Goal: Information Seeking & Learning: Learn about a topic

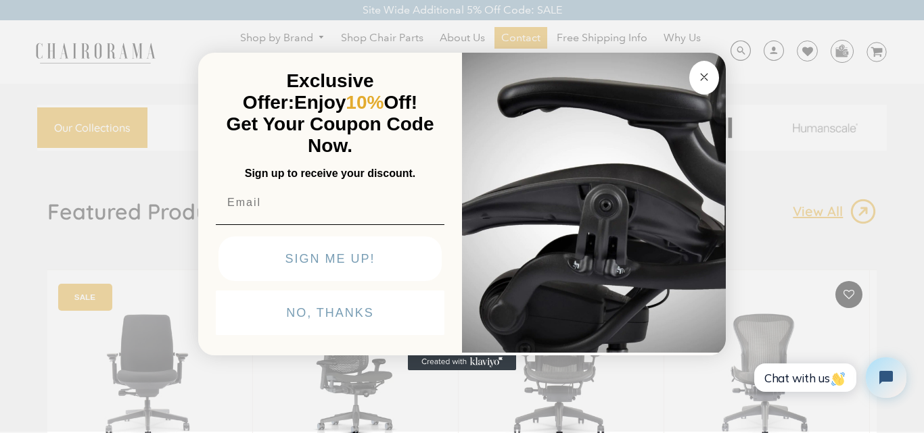
click at [708, 74] on circle "Close dialog" at bounding box center [704, 77] width 16 height 16
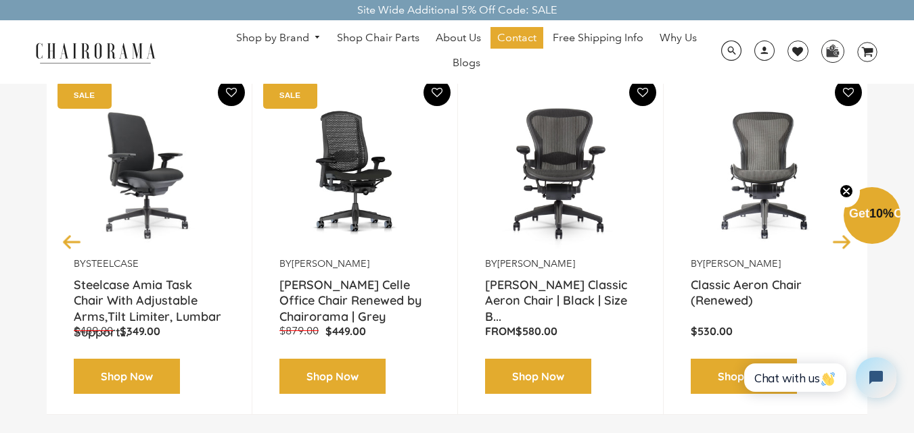
scroll to position [203, 0]
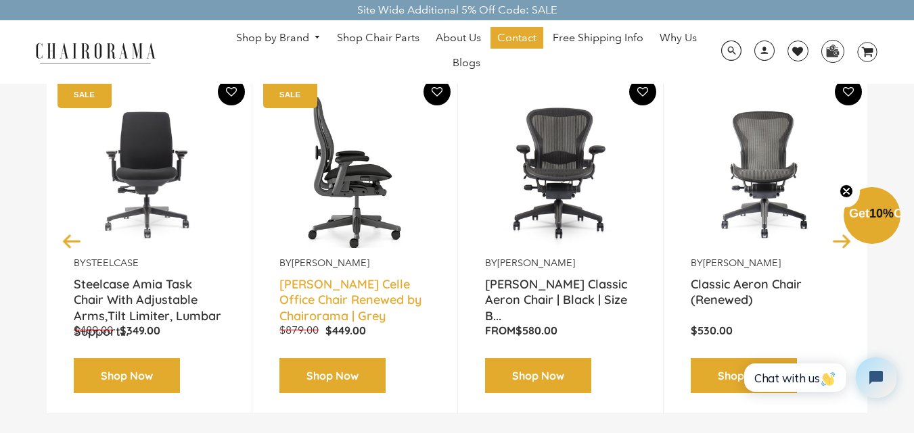
click at [318, 295] on link "Herman Miller Celle Office Chair Renewed by Chairorama | Grey" at bounding box center [354, 294] width 151 height 34
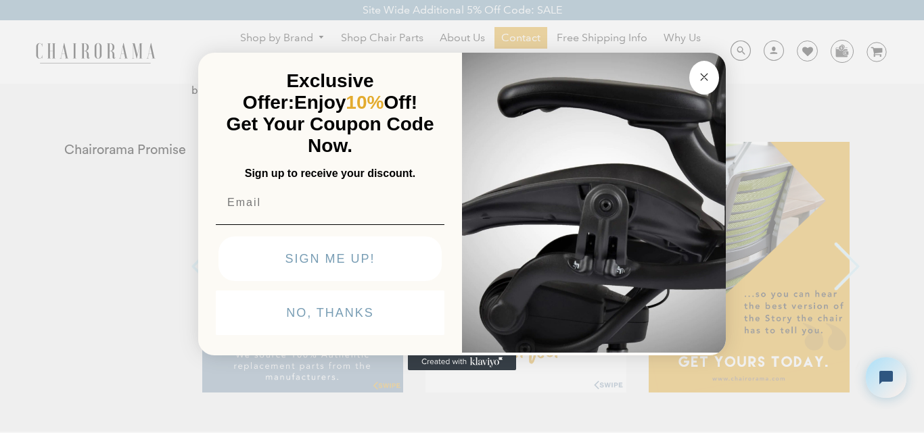
click at [718, 82] on img "POPUP Form" at bounding box center [594, 201] width 264 height 303
click at [715, 81] on button "Close dialog" at bounding box center [704, 78] width 30 height 34
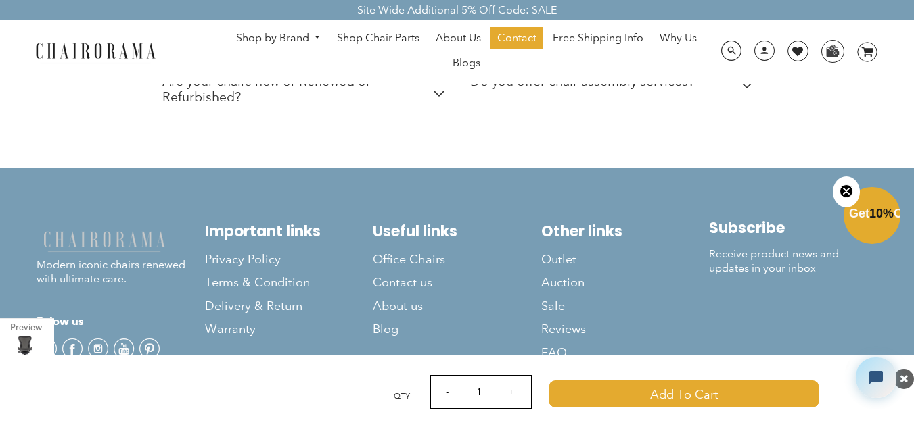
scroll to position [6057, 0]
click at [393, 326] on span "Blog" at bounding box center [386, 330] width 26 height 16
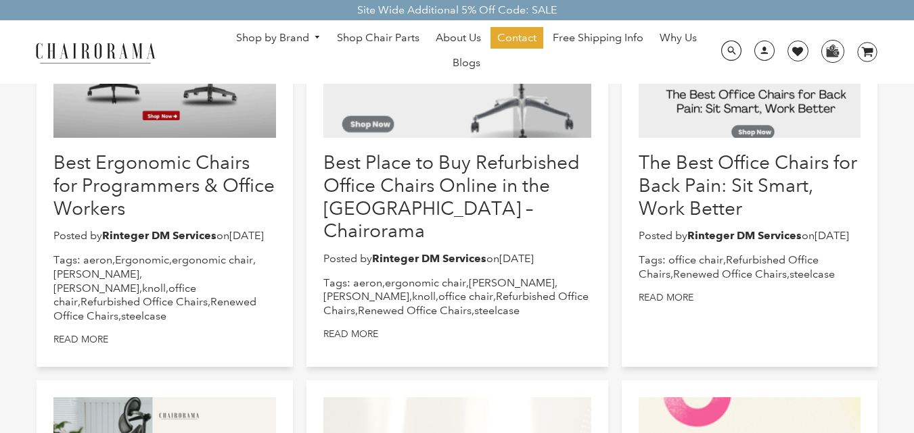
scroll to position [338, 0]
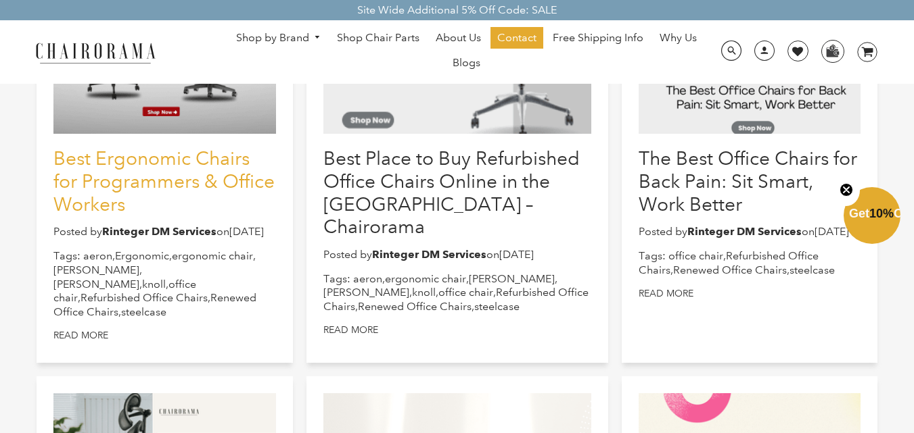
click at [200, 191] on link "Best Ergonomic Chairs for Programmers & Office Workers" at bounding box center [163, 181] width 221 height 68
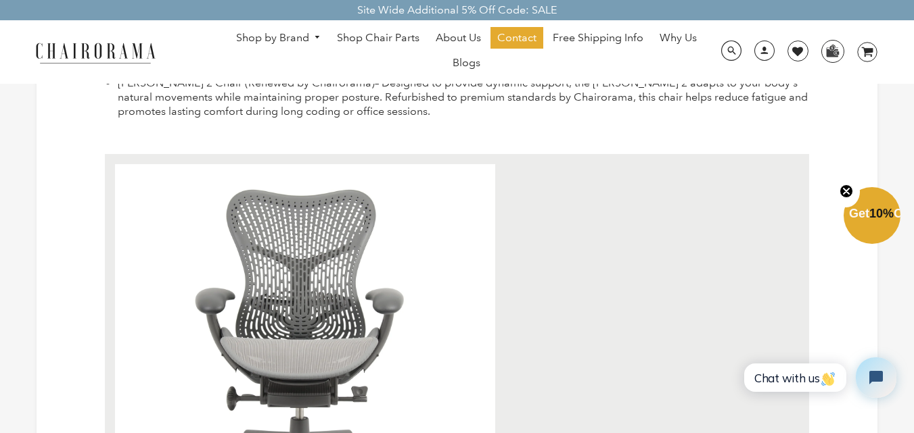
scroll to position [2327, 0]
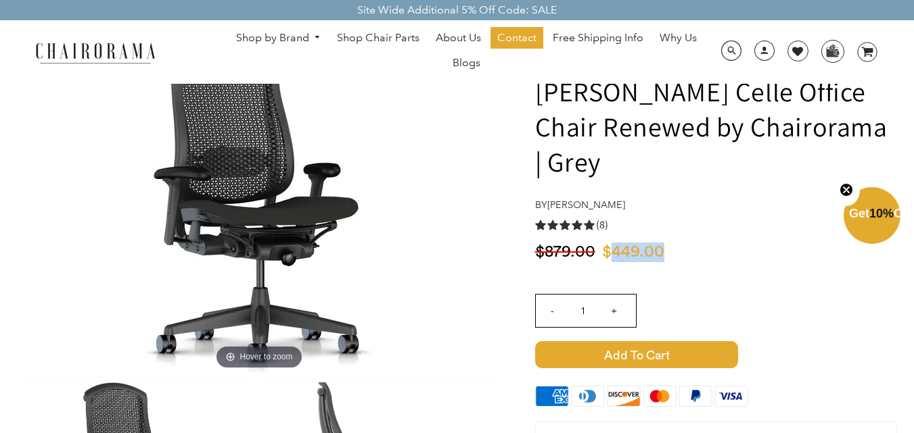
drag, startPoint x: 672, startPoint y: 245, endPoint x: 608, endPoint y: 252, distance: 64.6
click at [608, 252] on div "$449.00 $879.00" at bounding box center [716, 257] width 362 height 28
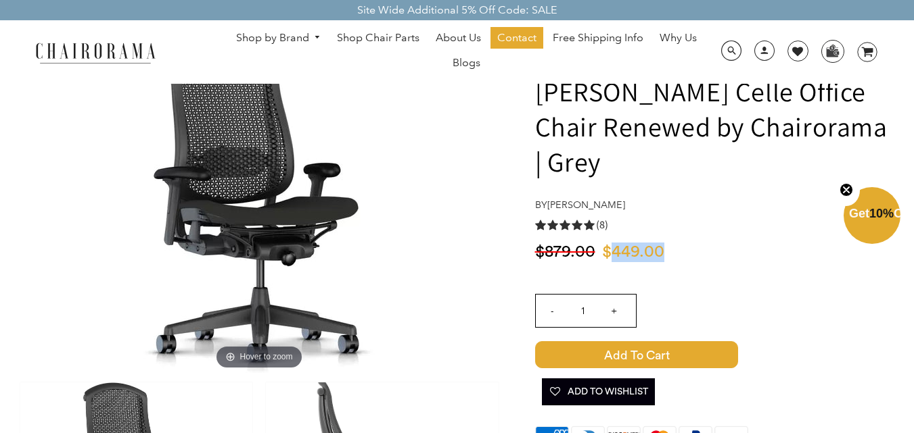
copy span "449.00"
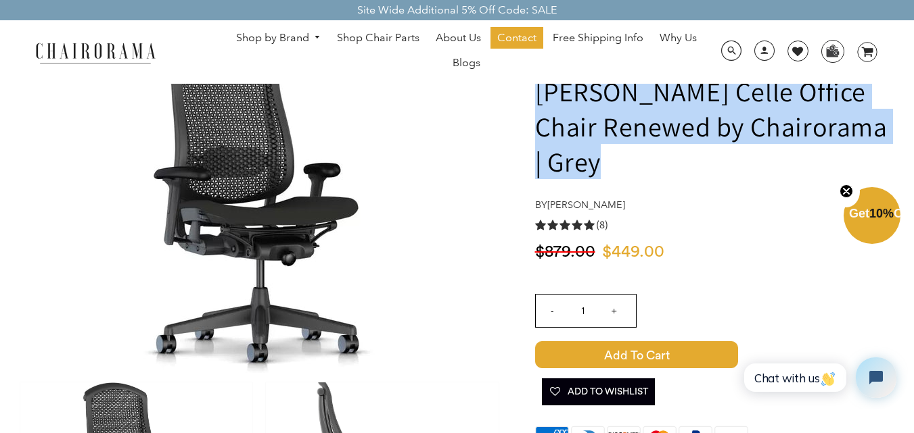
drag, startPoint x: 525, startPoint y: 93, endPoint x: 612, endPoint y: 166, distance: 113.2
copy h1 "Herman Miller Celle Office Chair Renewed by Chairorama | Grey"
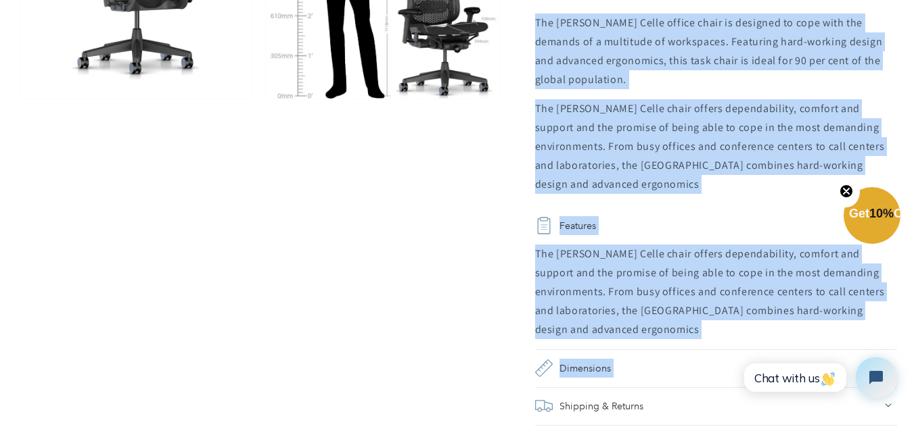
scroll to position [947, 0]
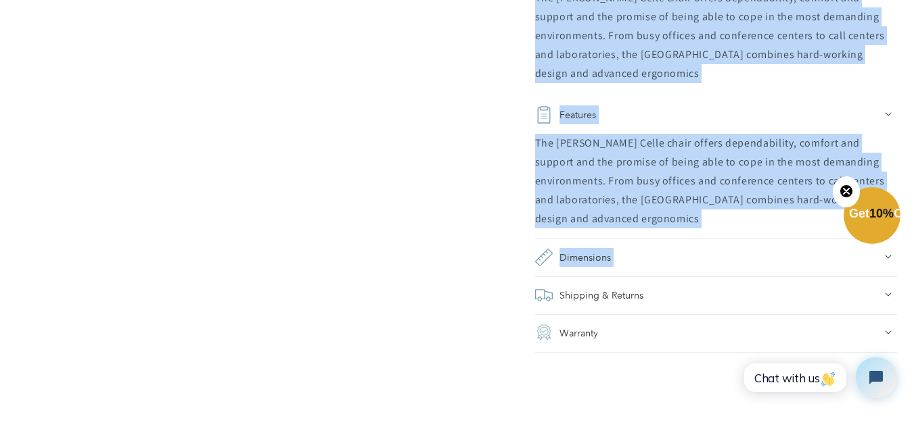
drag, startPoint x: 579, startPoint y: 243, endPoint x: 651, endPoint y: 214, distance: 77.4
copy div "The Herman Miller Celle office chair is designed to cope with the demands of a …"
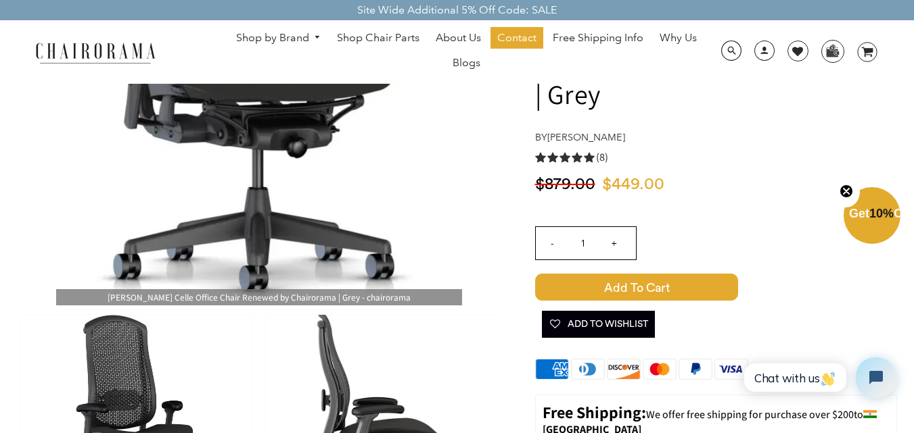
click at [262, 243] on img at bounding box center [259, 138] width 406 height 333
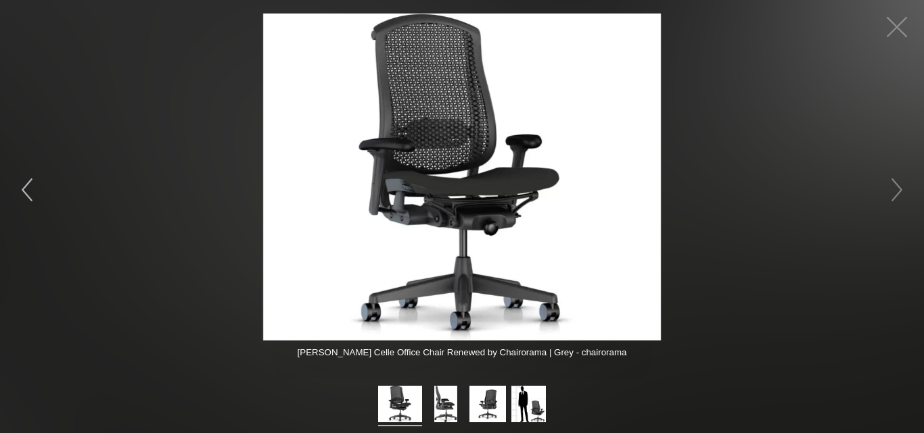
click at [135, 220] on figure at bounding box center [462, 177] width 924 height 327
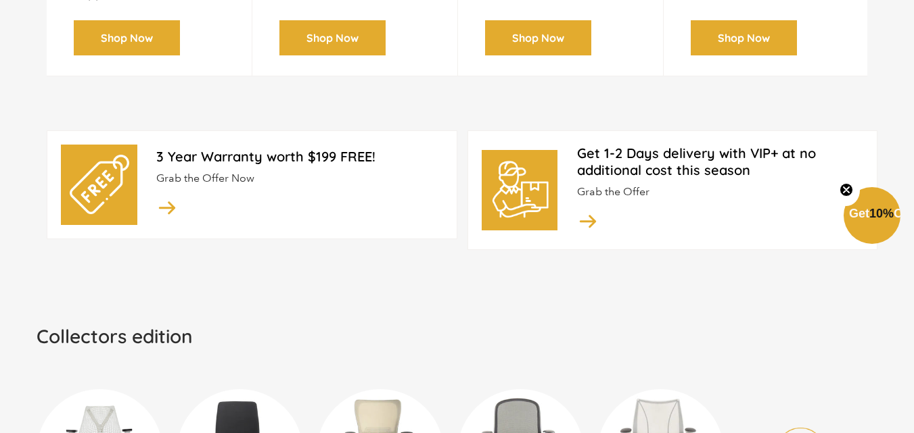
scroll to position [811, 0]
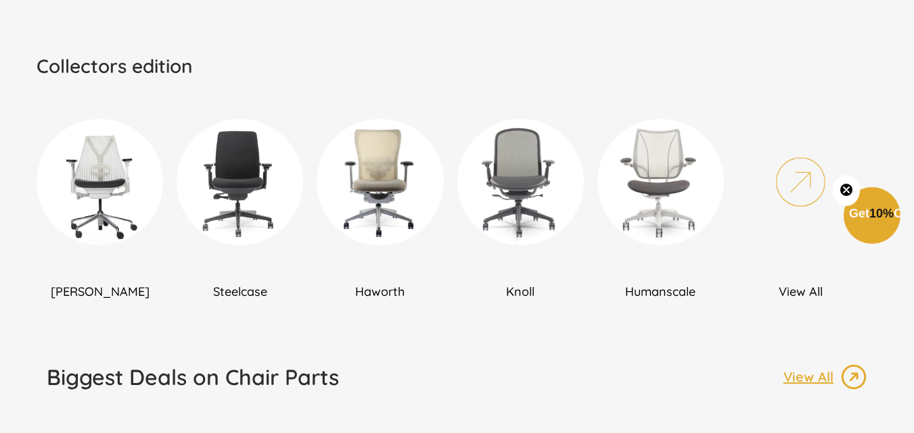
click at [232, 214] on img at bounding box center [239, 182] width 126 height 126
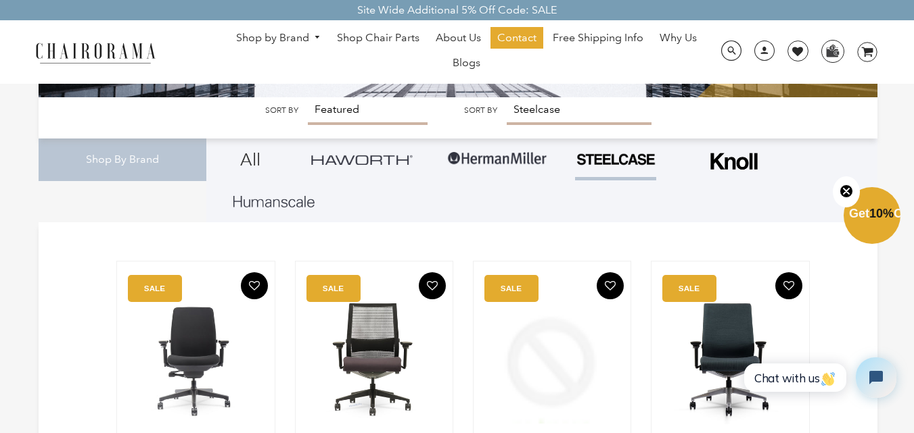
click at [486, 157] on img at bounding box center [496, 159] width 101 height 41
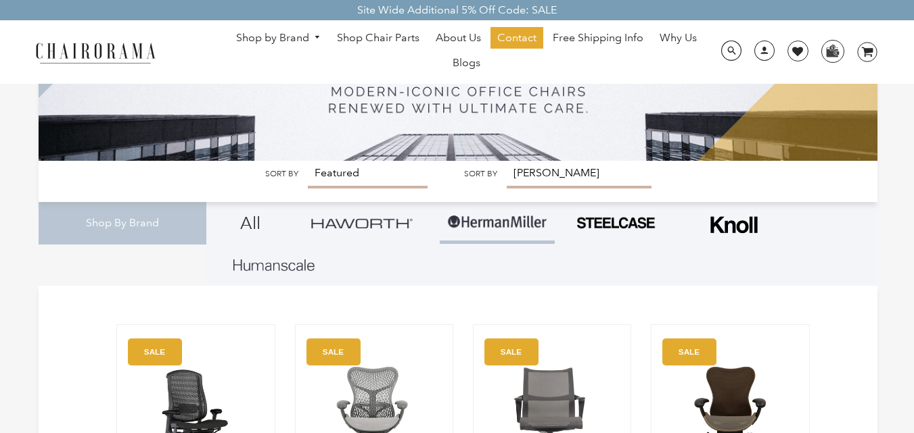
scroll to position [109, 0]
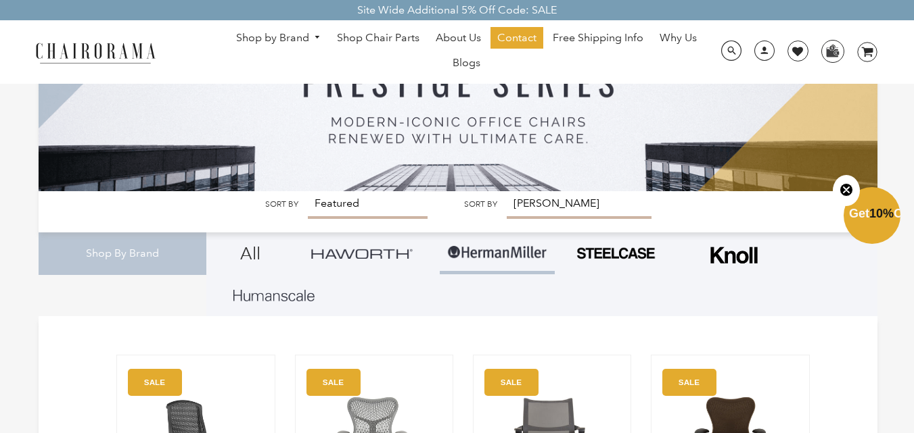
click at [373, 247] on link at bounding box center [361, 254] width 115 height 42
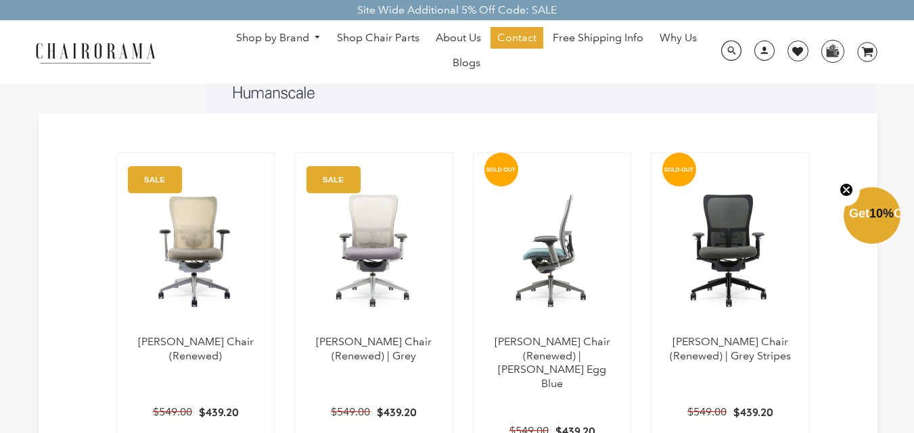
scroll to position [312, 0]
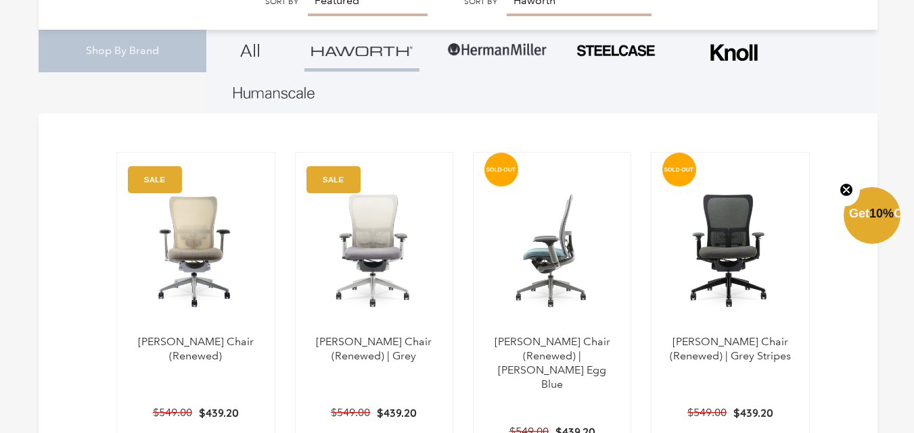
click at [550, 272] on img at bounding box center [552, 250] width 130 height 169
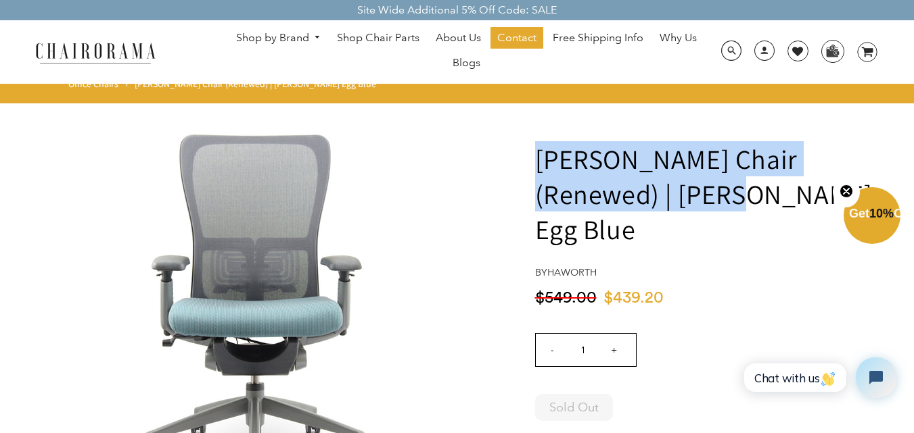
drag, startPoint x: 539, startPoint y: 153, endPoint x: 636, endPoint y: 189, distance: 103.5
click at [636, 189] on h1 "[PERSON_NAME] Chair (Renewed) | [PERSON_NAME] Egg Blue" at bounding box center [716, 193] width 362 height 105
copy h1 "[PERSON_NAME] Chair (Renewed) | [PERSON_NAME] Egg Blue"
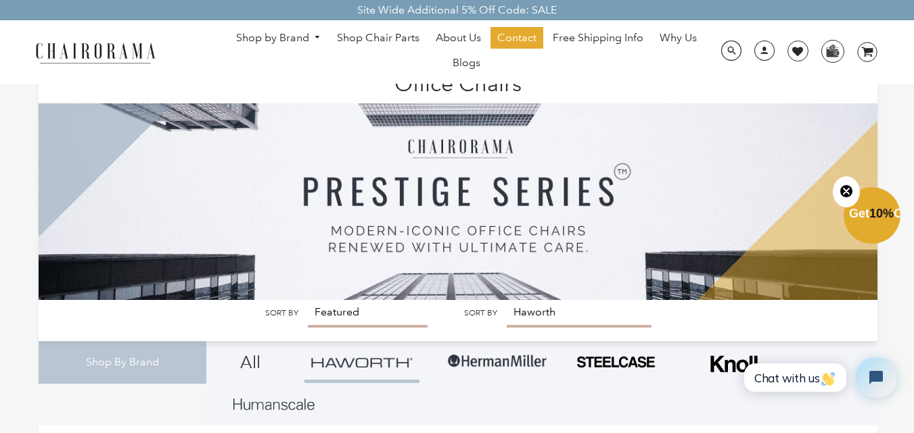
click at [588, 355] on img at bounding box center [615, 362] width 81 height 15
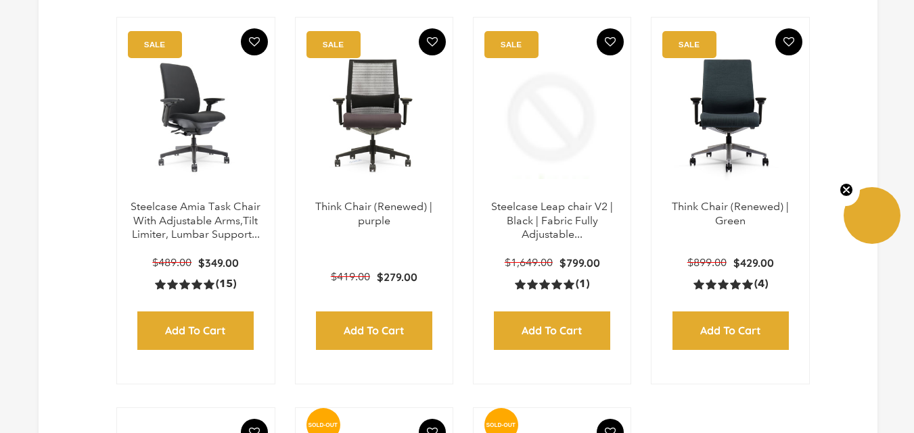
scroll to position [447, 0]
click at [192, 198] on img at bounding box center [196, 115] width 130 height 169
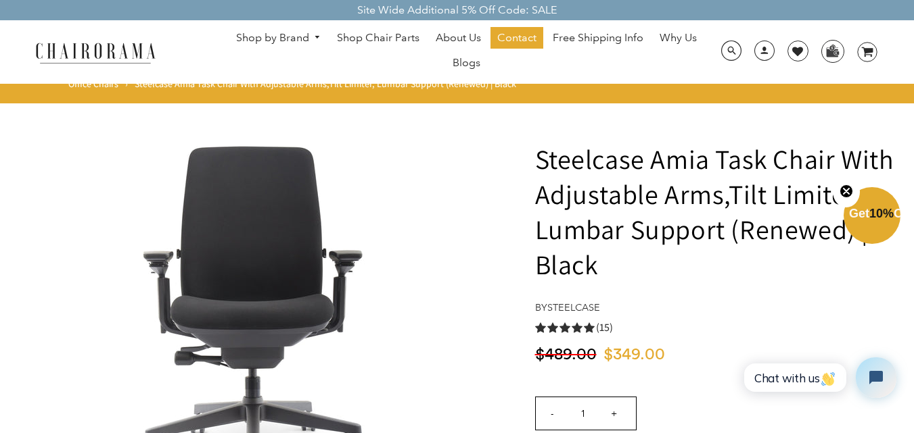
click at [571, 212] on h1 "Steelcase Amia Task Chair With Adjustable Arms,Tilt Limiter, Lumbar Support (Re…" at bounding box center [716, 211] width 362 height 141
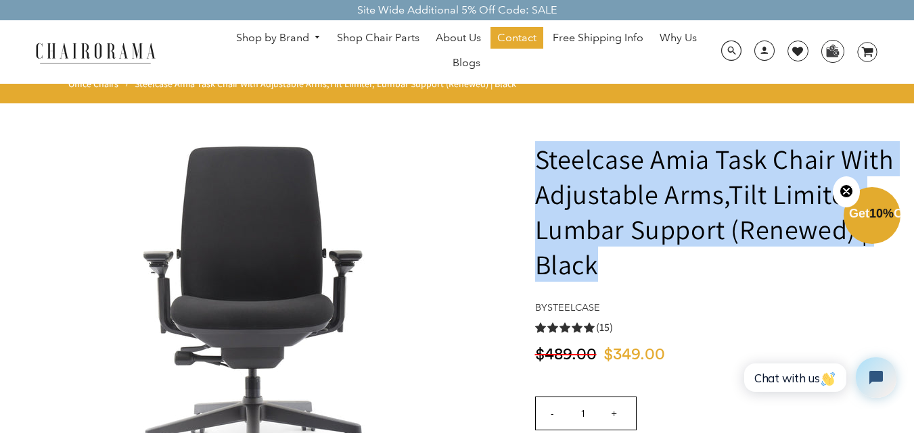
drag, startPoint x: 532, startPoint y: 156, endPoint x: 646, endPoint y: 264, distance: 156.4
copy h1 "Steelcase Amia Task Chair With Adjustable Arms,Tilt Limiter, Lumbar Support (Re…"
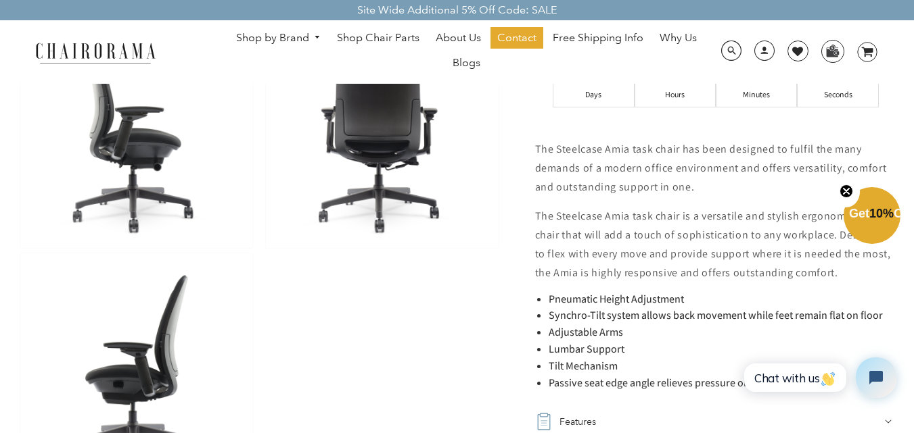
scroll to position [744, 0]
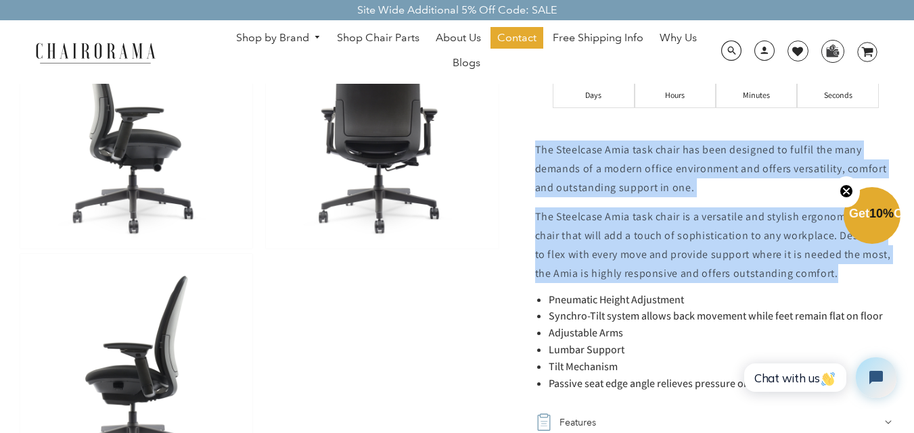
drag, startPoint x: 538, startPoint y: 141, endPoint x: 844, endPoint y: 282, distance: 337.1
click at [844, 282] on div "Steelcase Amia Task Chair With Adjustable Arms,Tilt Limiter, Lumbar Support (Re…" at bounding box center [699, 173] width 396 height 1619
copy div "The Steelcase Amia task chair has been designed to fulfil the many demands of a…"
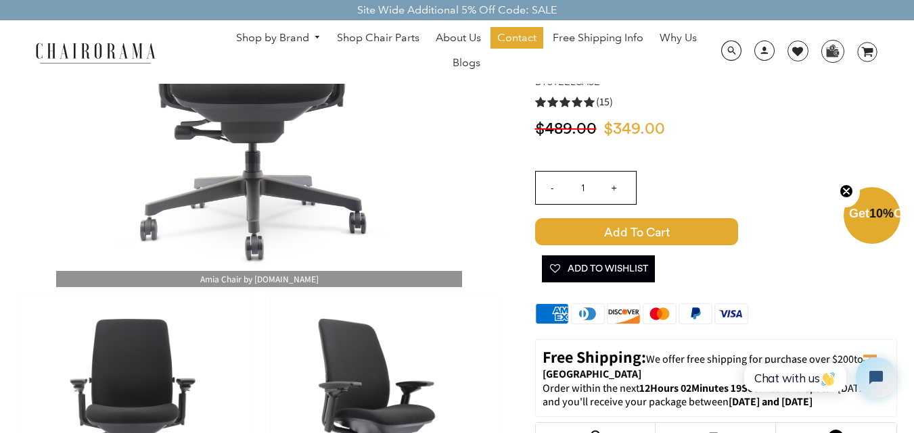
scroll to position [0, 0]
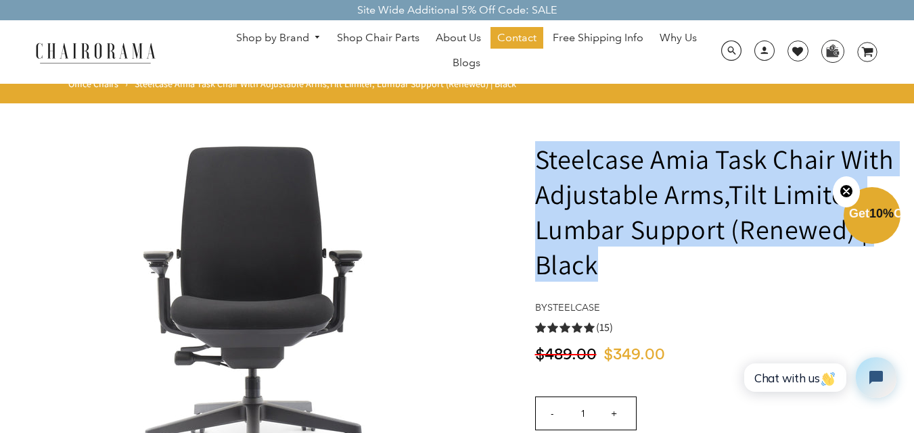
drag, startPoint x: 532, startPoint y: 157, endPoint x: 615, endPoint y: 277, distance: 145.9
copy h1 "Steelcase Amia Task Chair With Adjustable Arms,Tilt Limiter, Lumbar Support (Re…"
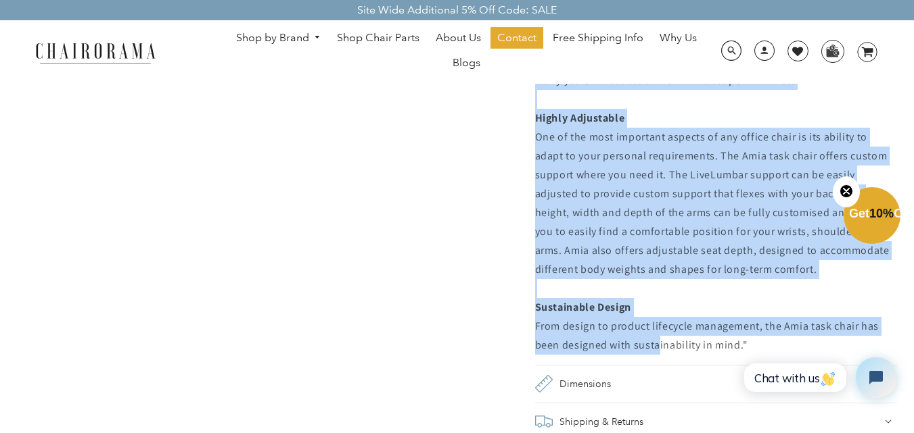
scroll to position [1285, 0]
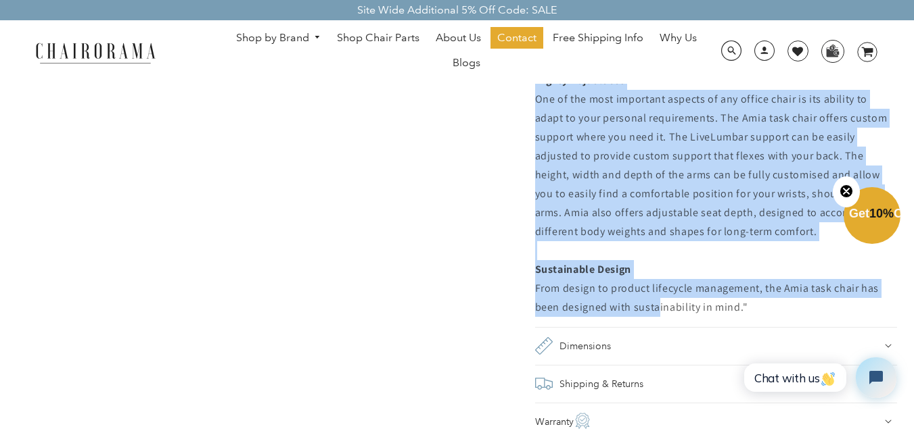
drag, startPoint x: 531, startPoint y: 149, endPoint x: 766, endPoint y: 309, distance: 283.8
copy div "The Steelcase Amia task chair has been designed to fulfil the many demands of a…"
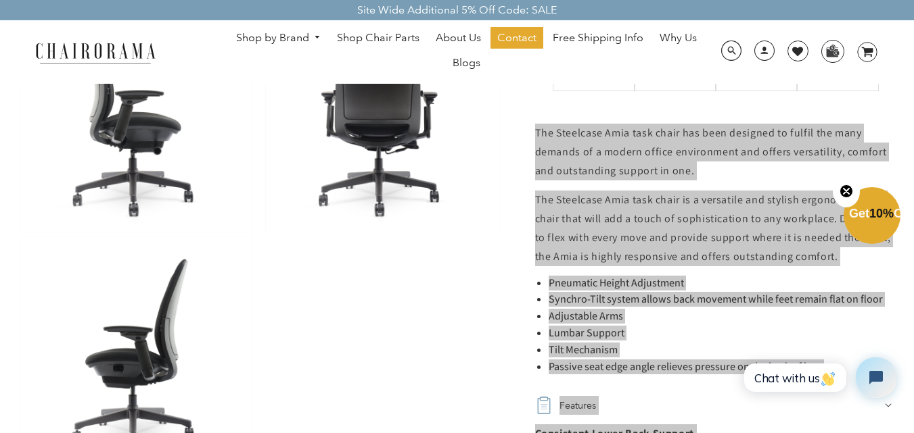
scroll to position [676, 0]
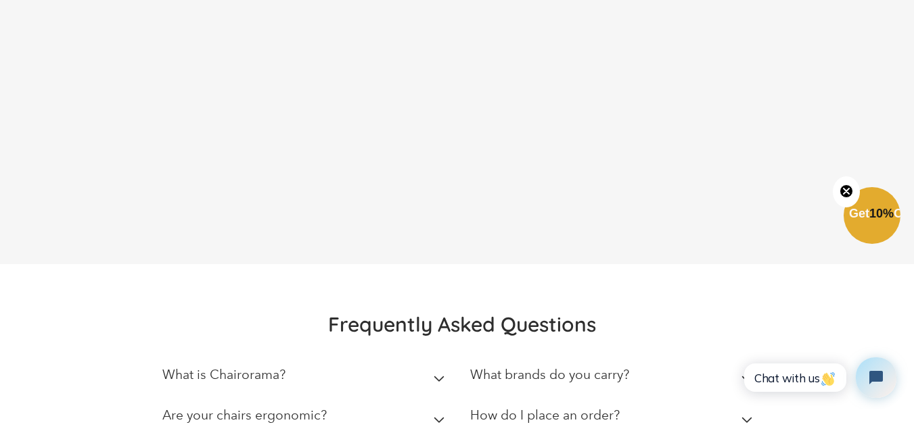
scroll to position [3873, 0]
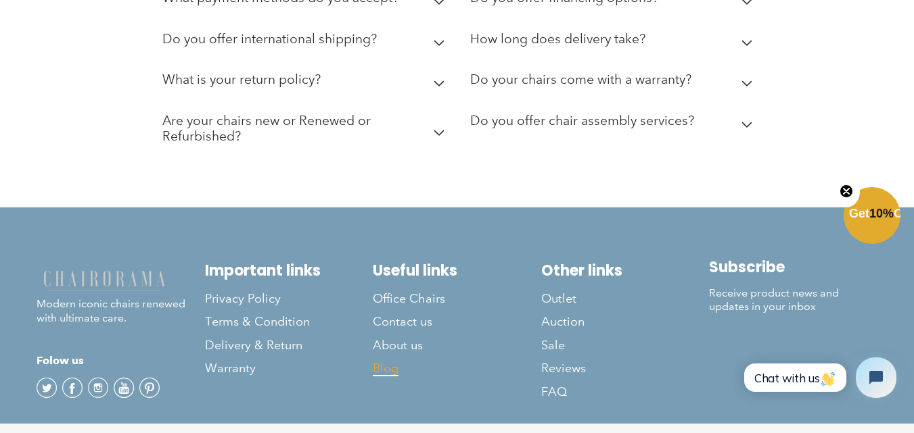
click at [379, 361] on span "Blog" at bounding box center [386, 369] width 26 height 16
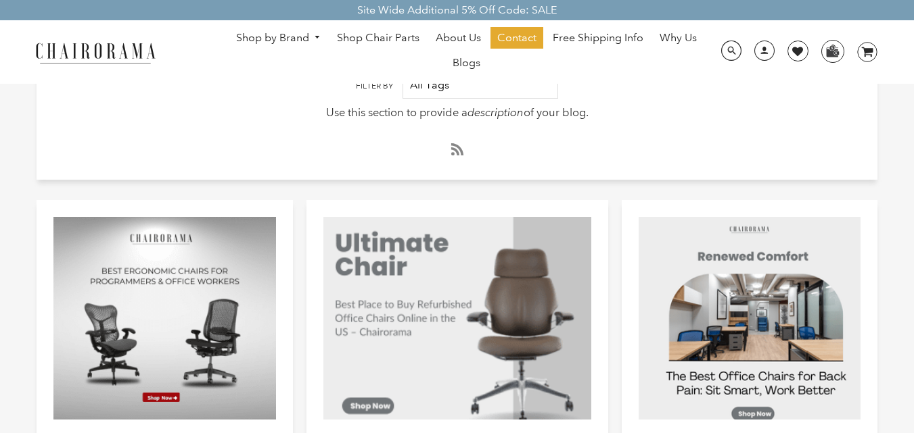
scroll to position [270, 0]
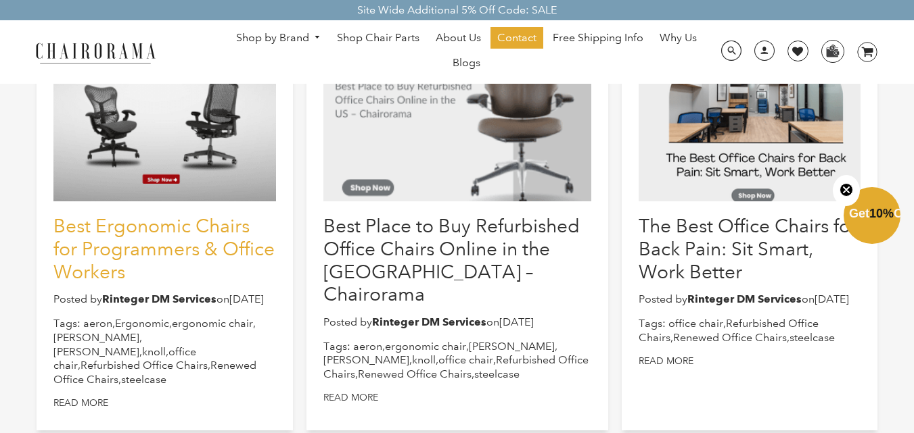
click at [198, 241] on link "Best Ergonomic Chairs for Programmers & Office Workers" at bounding box center [163, 249] width 221 height 68
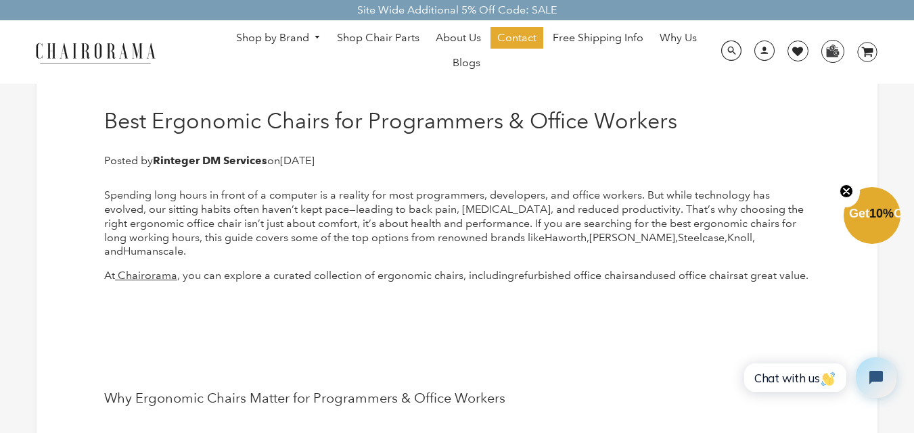
drag, startPoint x: 95, startPoint y: 189, endPoint x: 181, endPoint y: 287, distance: 130.4
copy div "Spending long hours in front of a computer is a reality for most programmers, d…"
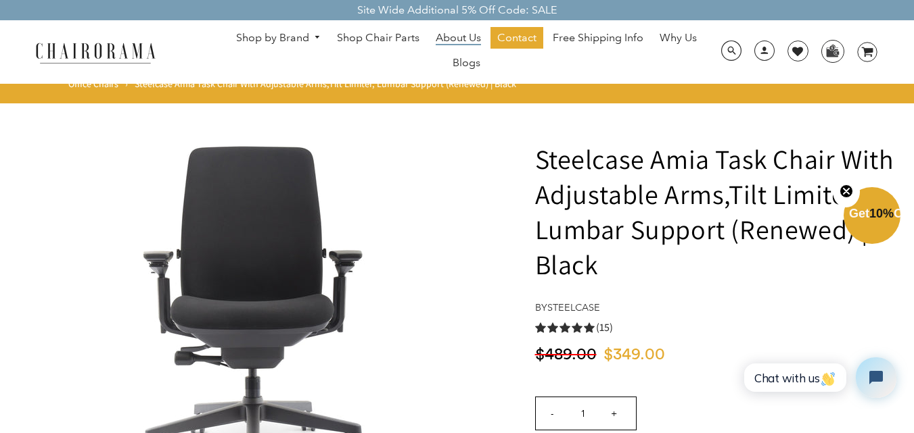
click at [472, 31] on span "About Us" at bounding box center [457, 38] width 45 height 14
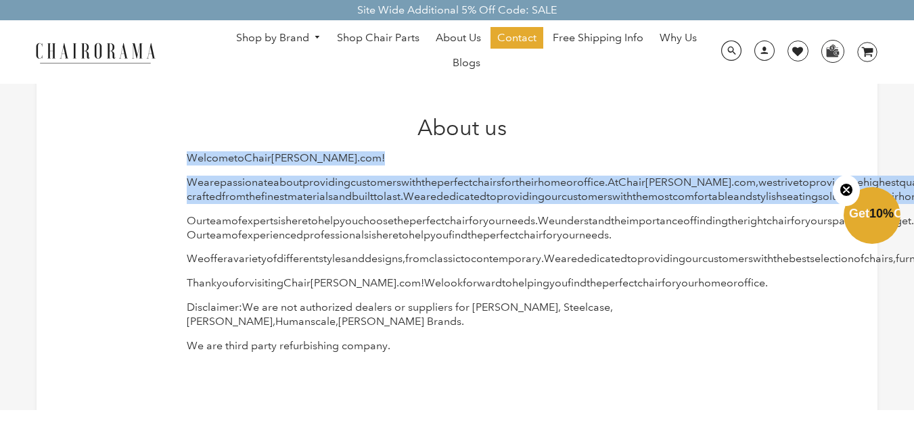
drag, startPoint x: 177, startPoint y: 162, endPoint x: 623, endPoint y: 223, distance: 450.4
click at [623, 223] on div "About us Welcome to Chair [PERSON_NAME] . com ! We are passionate about providi…" at bounding box center [456, 239] width 561 height 248
copy div "Welcome to Chair [PERSON_NAME] . com ! We are passionate about providing custom…"
click at [847, 189] on span "the" at bounding box center [855, 182] width 16 height 13
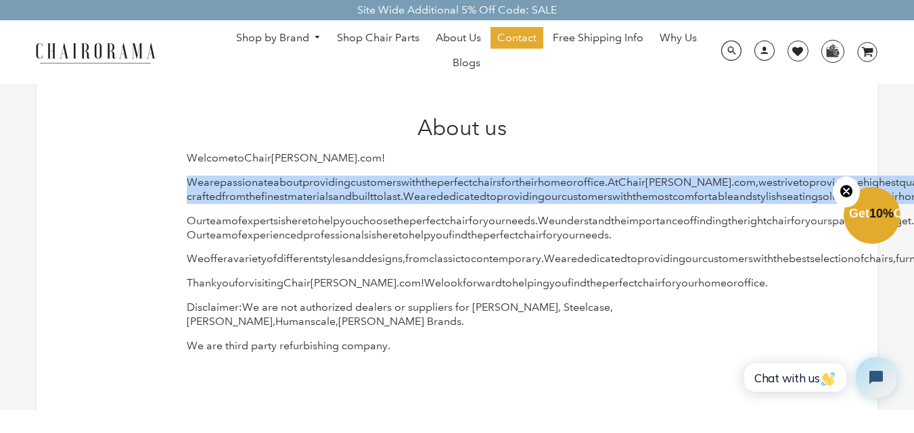
drag, startPoint x: 191, startPoint y: 180, endPoint x: 626, endPoint y: 222, distance: 436.8
click at [626, 204] on p "We are passionate about providing customers with the perfect chairs for their h…" at bounding box center [462, 190] width 550 height 28
copy p "We are passionate about providing customers with the perfect chairs for their h…"
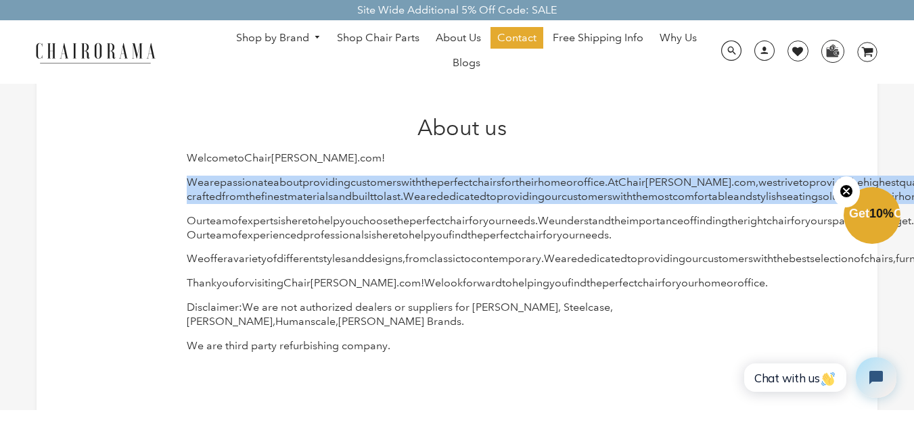
copy p "We are passionate about providing customers with the perfect chairs for their h…"
